Goal: Find contact information: Find contact information

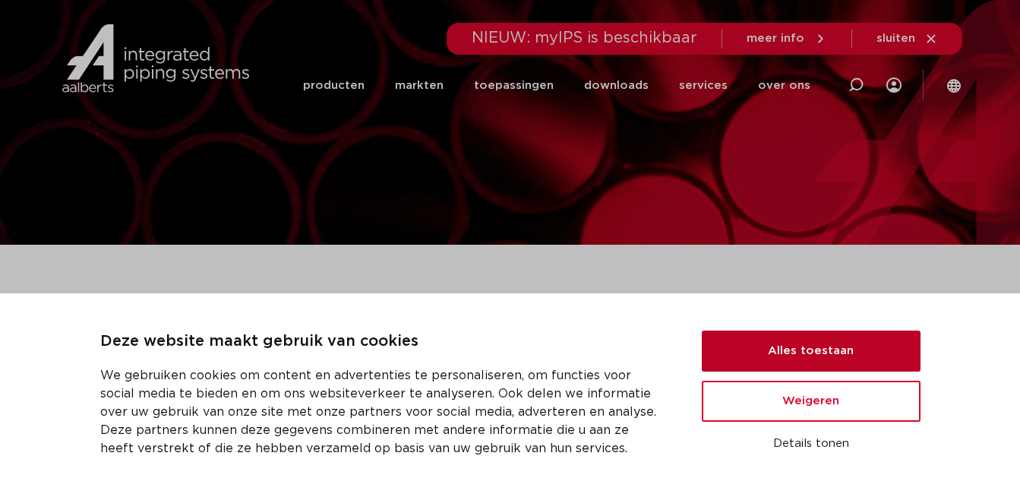
click at [824, 356] on button "Alles toestaan" at bounding box center [811, 351] width 219 height 41
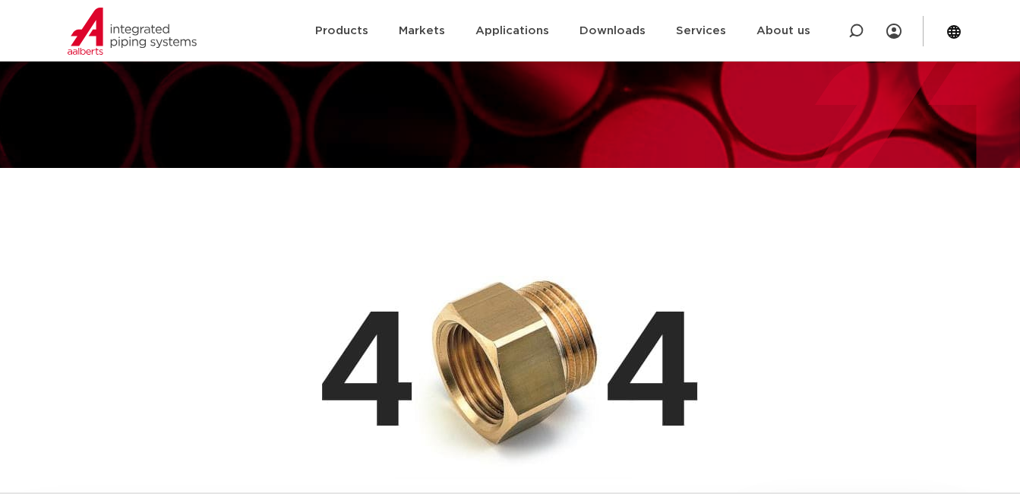
scroll to position [76, 0]
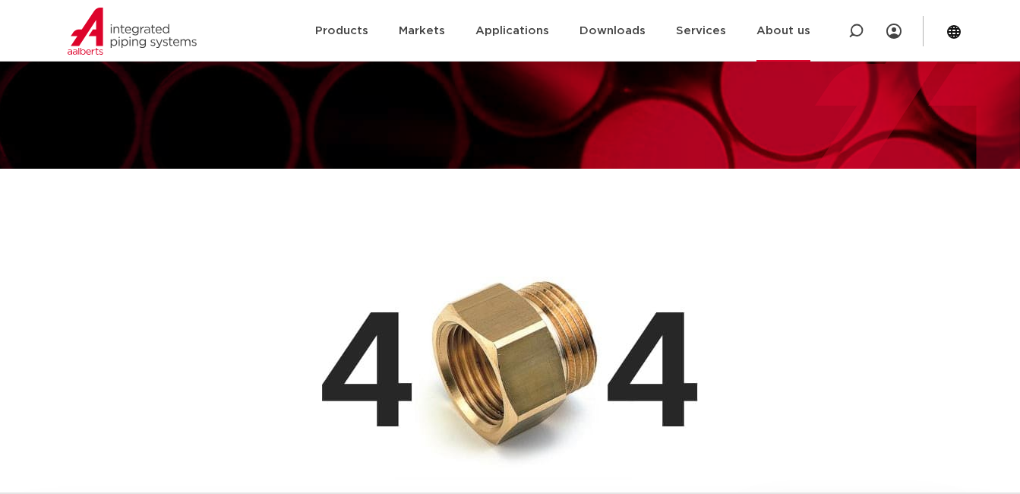
click at [761, 27] on font "About us" at bounding box center [784, 30] width 54 height 11
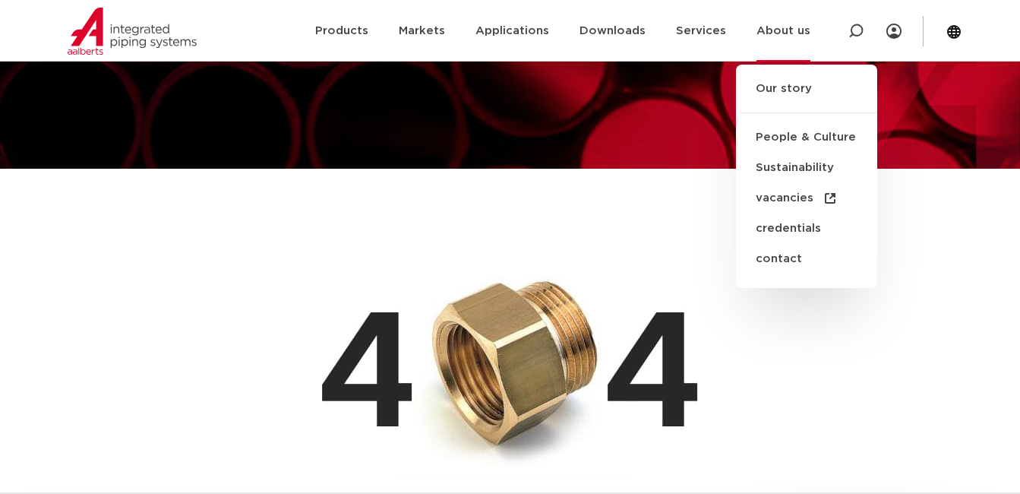
click at [779, 75] on ul "Our story People & Culture Sustainability vacancies credentials contact" at bounding box center [806, 176] width 141 height 223
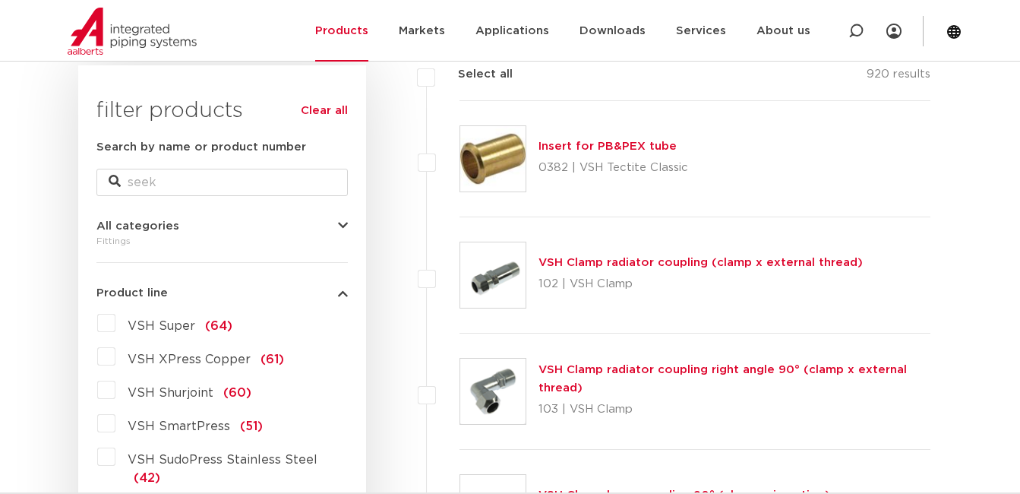
click at [559, 168] on p "0382 | VSH Tectite Classic" at bounding box center [614, 168] width 150 height 24
drag, startPoint x: 559, startPoint y: 168, endPoint x: 525, endPoint y: 148, distance: 39.5
click at [526, 143] on div at bounding box center [493, 158] width 67 height 67
click at [525, 148] on img at bounding box center [492, 158] width 65 height 65
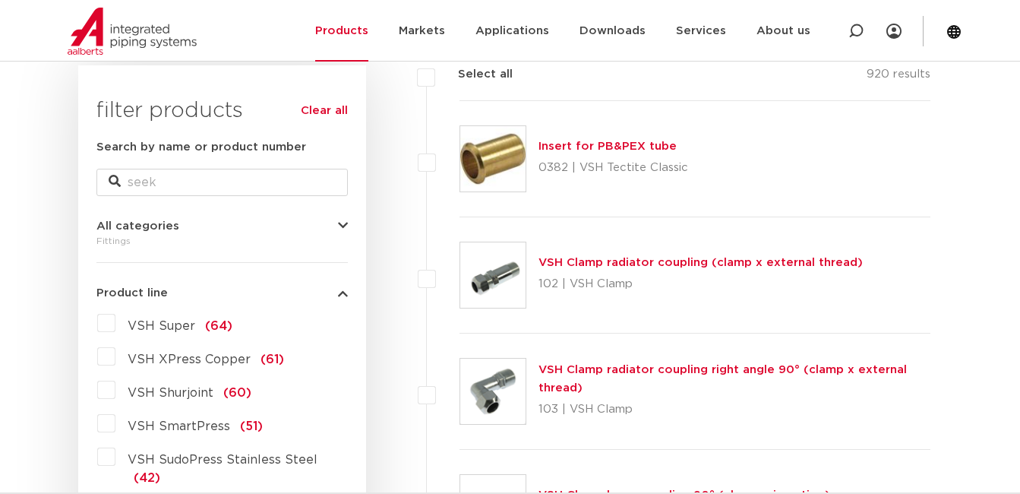
click at [505, 161] on img at bounding box center [492, 158] width 65 height 65
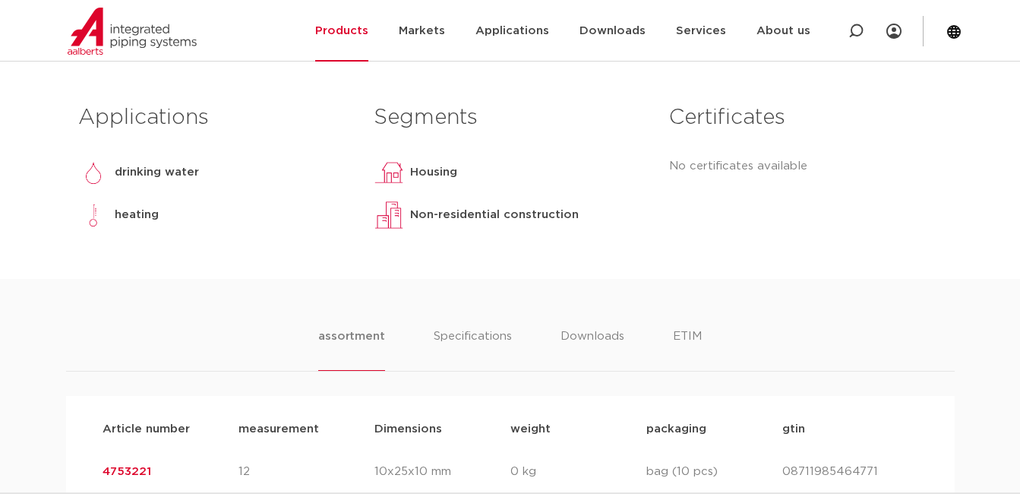
scroll to position [521, 0]
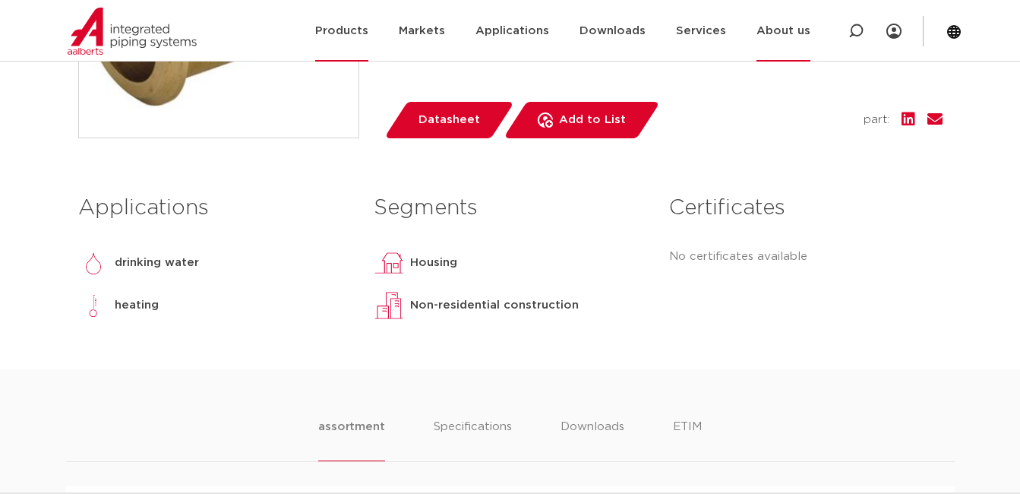
click at [775, 35] on link "About us" at bounding box center [784, 31] width 54 height 62
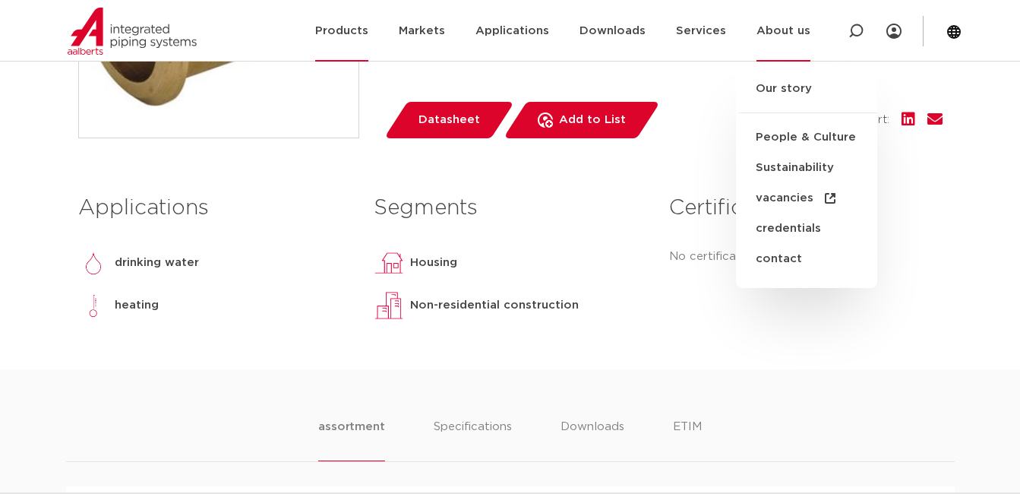
click at [782, 31] on link "About us" at bounding box center [784, 31] width 54 height 62
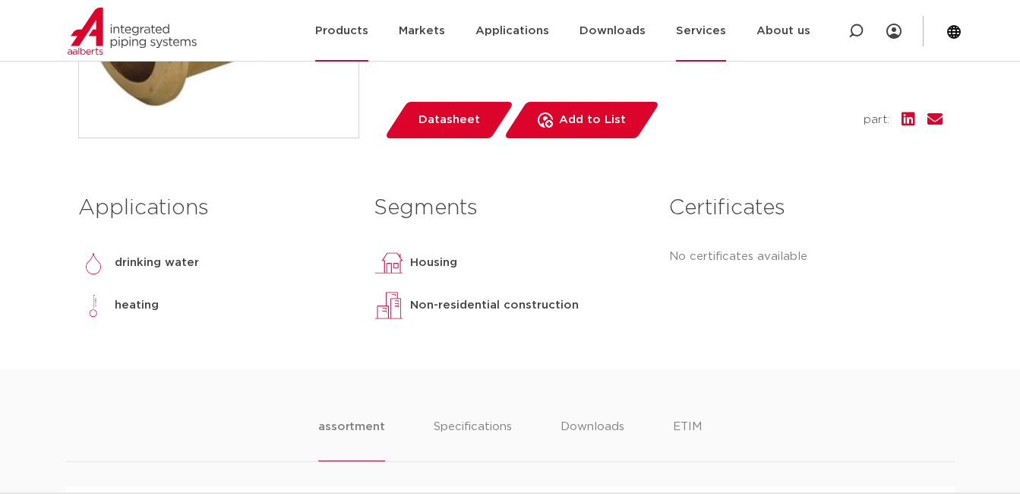
click at [693, 28] on link "Services" at bounding box center [701, 31] width 50 height 62
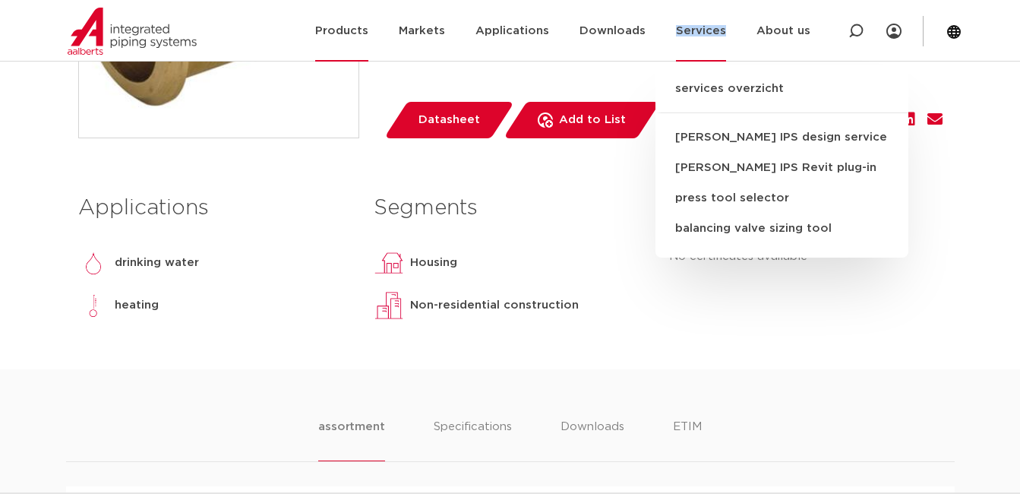
click at [693, 28] on link "Services" at bounding box center [701, 31] width 50 height 62
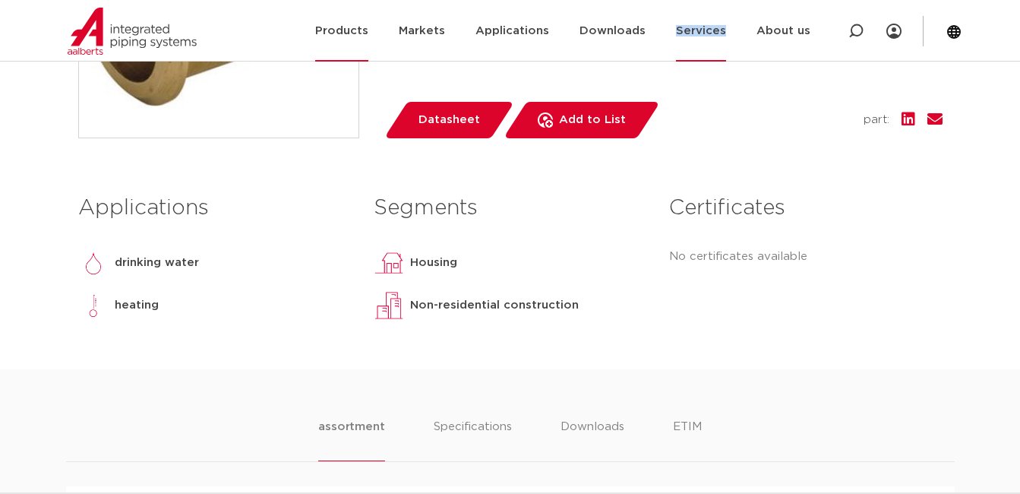
click at [693, 28] on link "Services" at bounding box center [701, 31] width 50 height 62
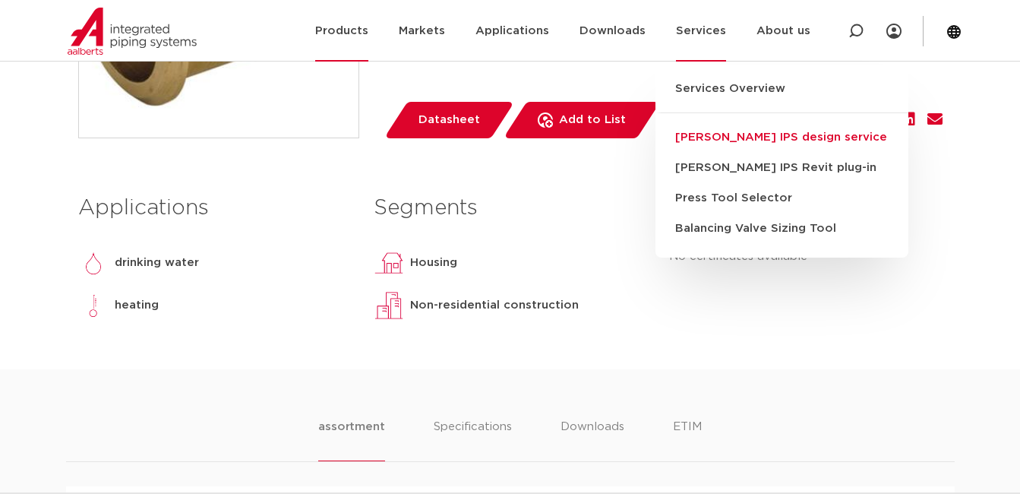
click at [731, 135] on link "[PERSON_NAME] IPS design service" at bounding box center [782, 137] width 253 height 30
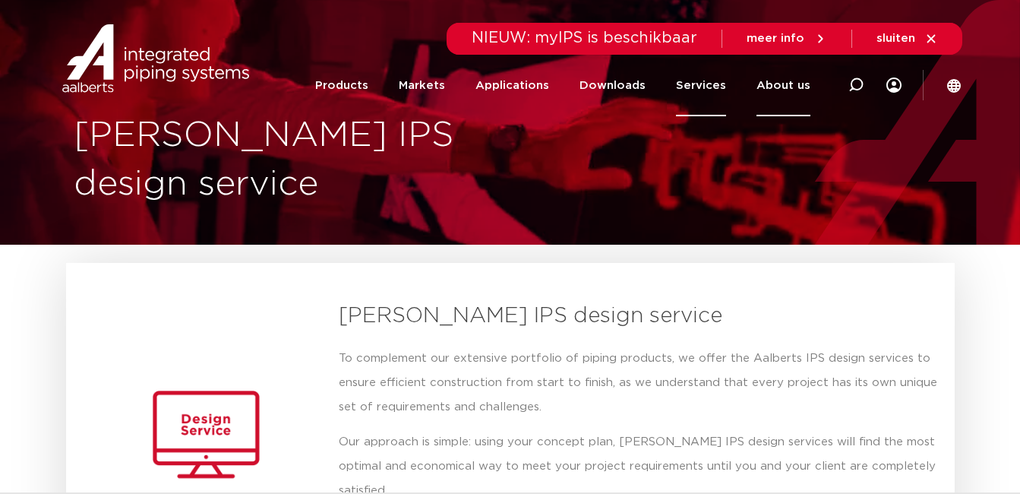
click at [808, 78] on link "About us" at bounding box center [784, 86] width 54 height 62
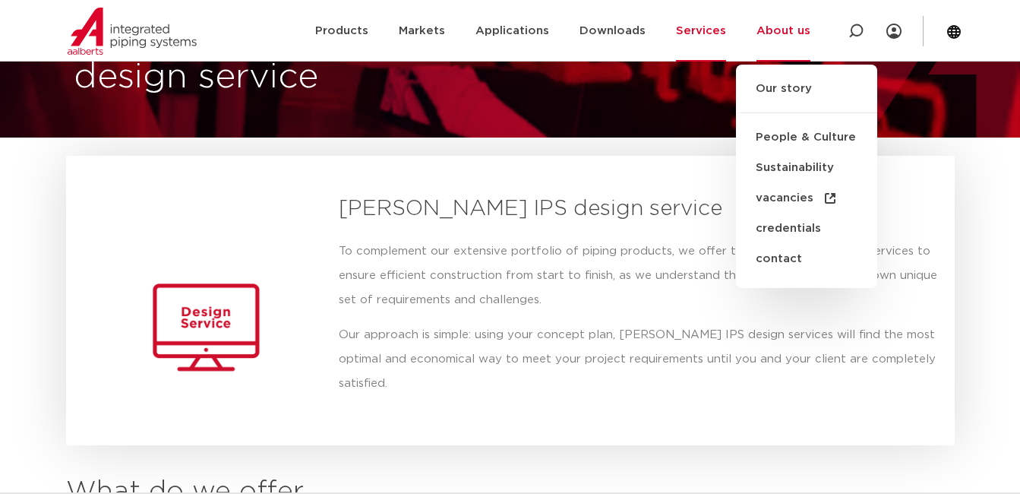
scroll to position [152, 0]
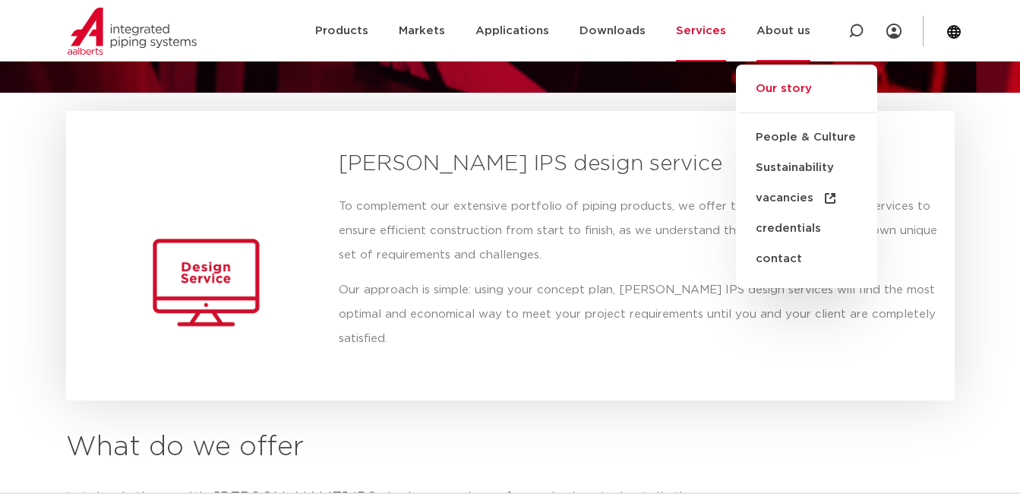
click at [773, 93] on link "Our story" at bounding box center [806, 96] width 141 height 33
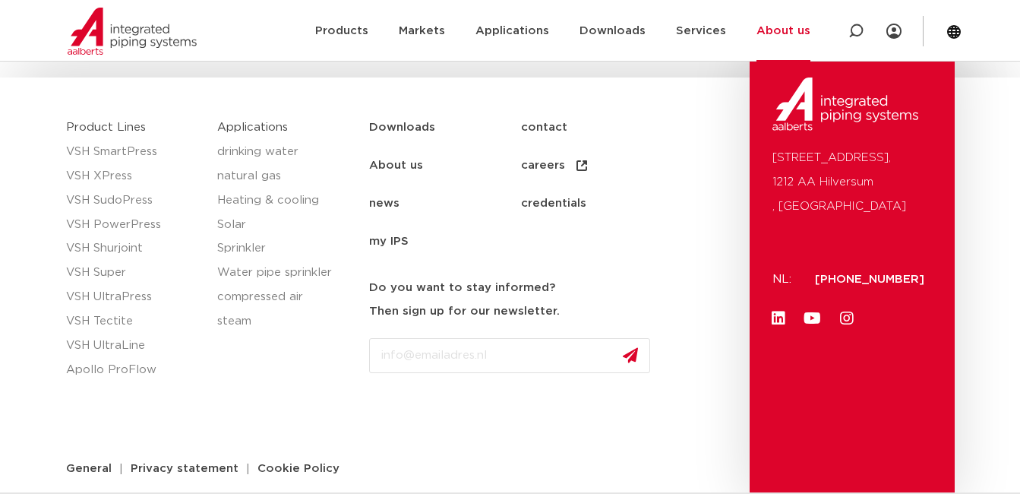
scroll to position [2413, 0]
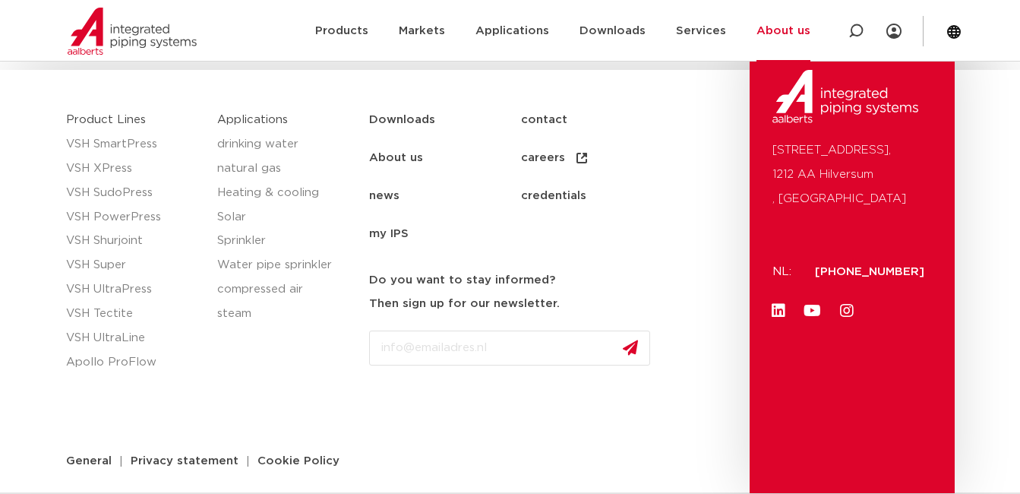
click at [546, 112] on link "contact" at bounding box center [597, 120] width 152 height 38
click at [546, 113] on link "contact" at bounding box center [597, 120] width 152 height 38
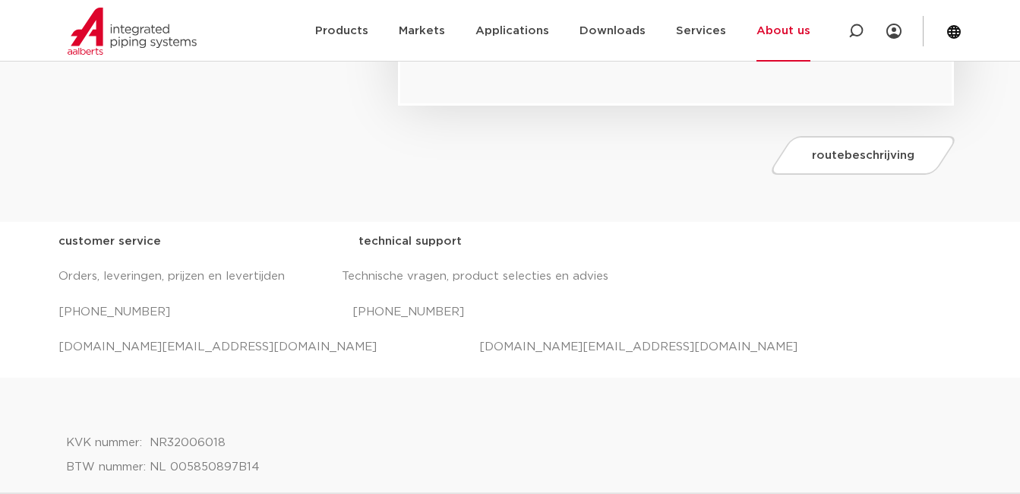
scroll to position [532, 0]
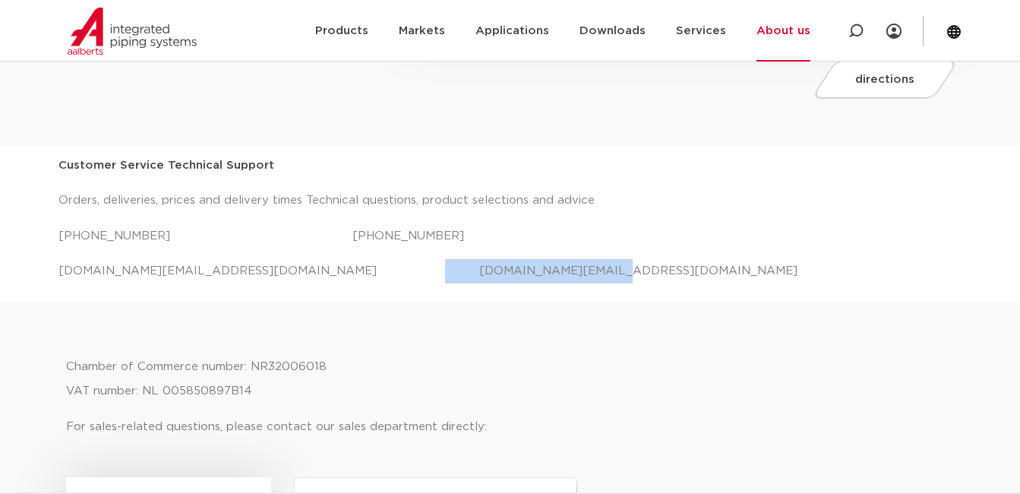
drag, startPoint x: 518, startPoint y: 267, endPoint x: 340, endPoint y: 277, distance: 178.8
click at [340, 277] on p "salessupport.nl@aalberts-ips.com projecten.nl@aalberts-ips.com" at bounding box center [511, 271] width 904 height 24
copy p "projecten.nl@aalberts-ips.com"
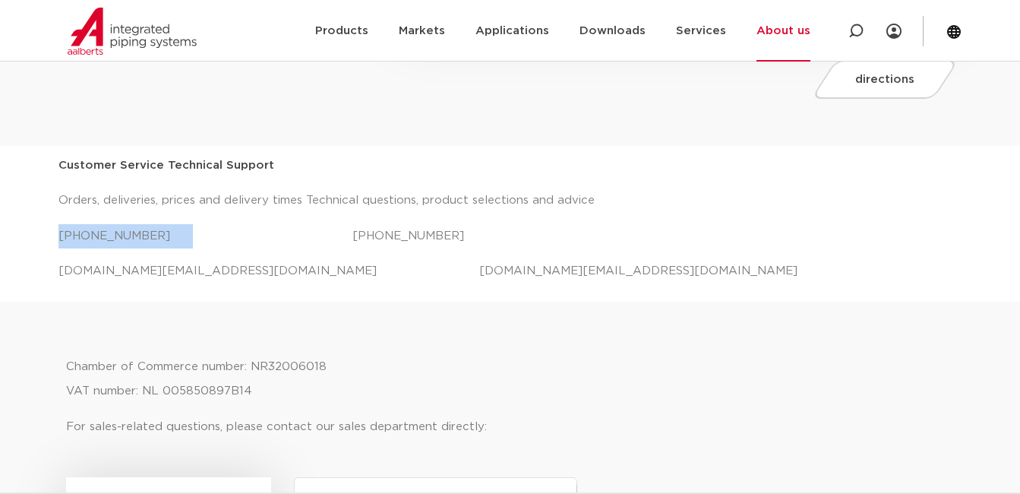
drag, startPoint x: 166, startPoint y: 236, endPoint x: 56, endPoint y: 236, distance: 110.2
click at [56, 236] on div "Customer Service Technical Support Orders, deliveries, prices and delivery time…" at bounding box center [510, 224] width 1020 height 156
copy p "+31 (0) 35 6884 330"
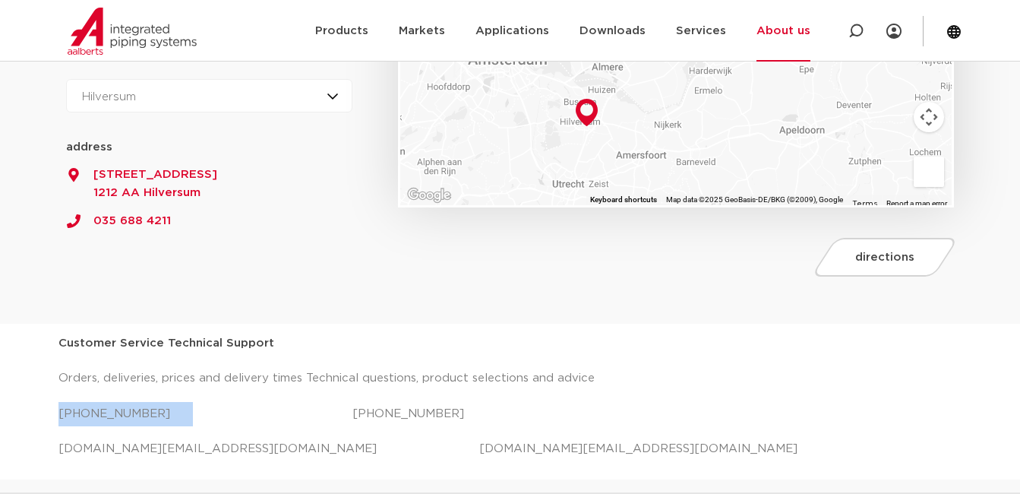
scroll to position [380, 0]
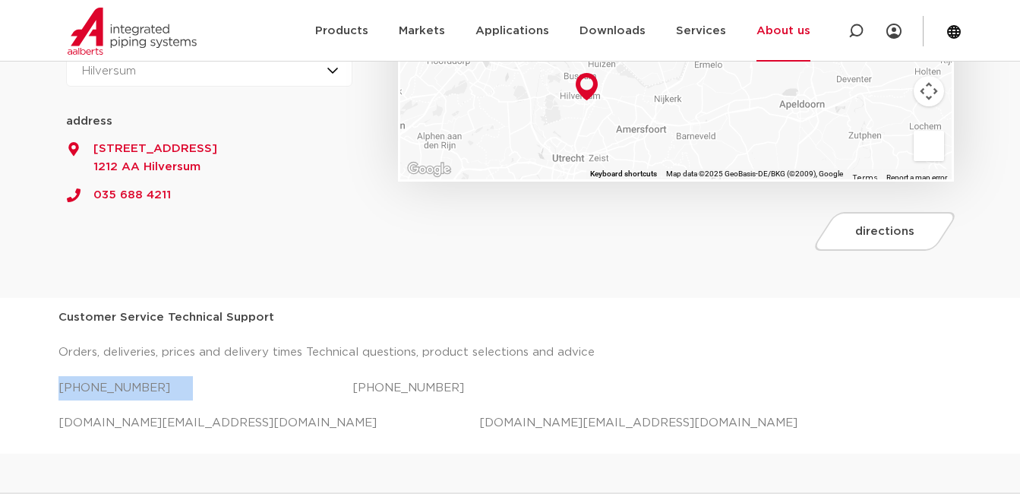
click at [171, 166] on span "3899 AK Zeewolde" at bounding box center [209, 167] width 287 height 18
drag, startPoint x: 171, startPoint y: 166, endPoint x: 130, endPoint y: 153, distance: 43.2
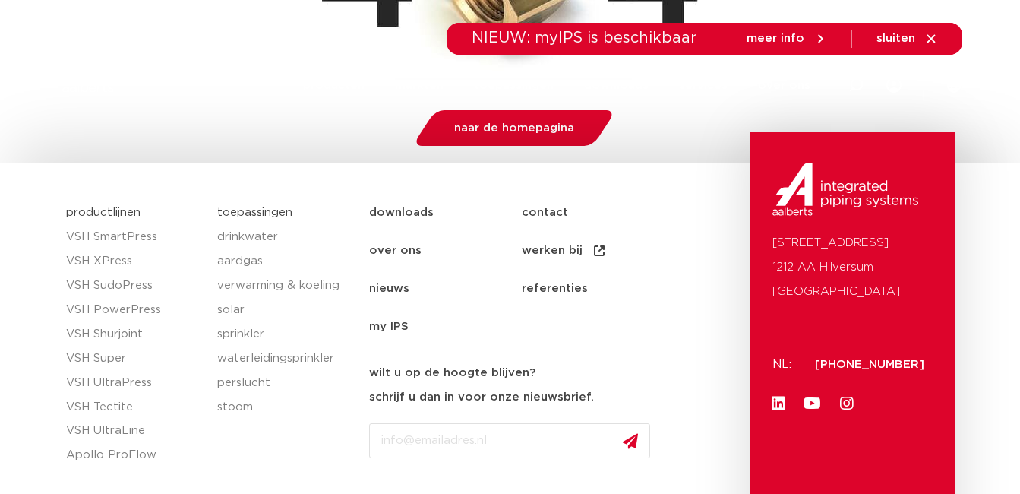
scroll to position [492, 0]
